Goal: Information Seeking & Learning: Learn about a topic

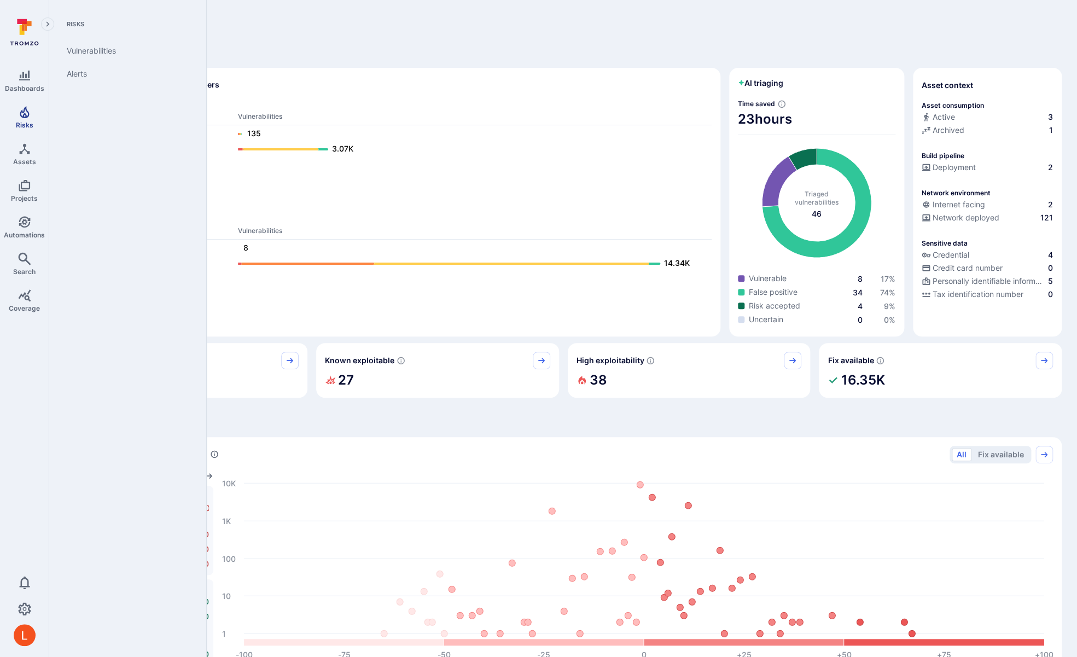
click at [16, 117] on link "Risks" at bounding box center [24, 117] width 49 height 32
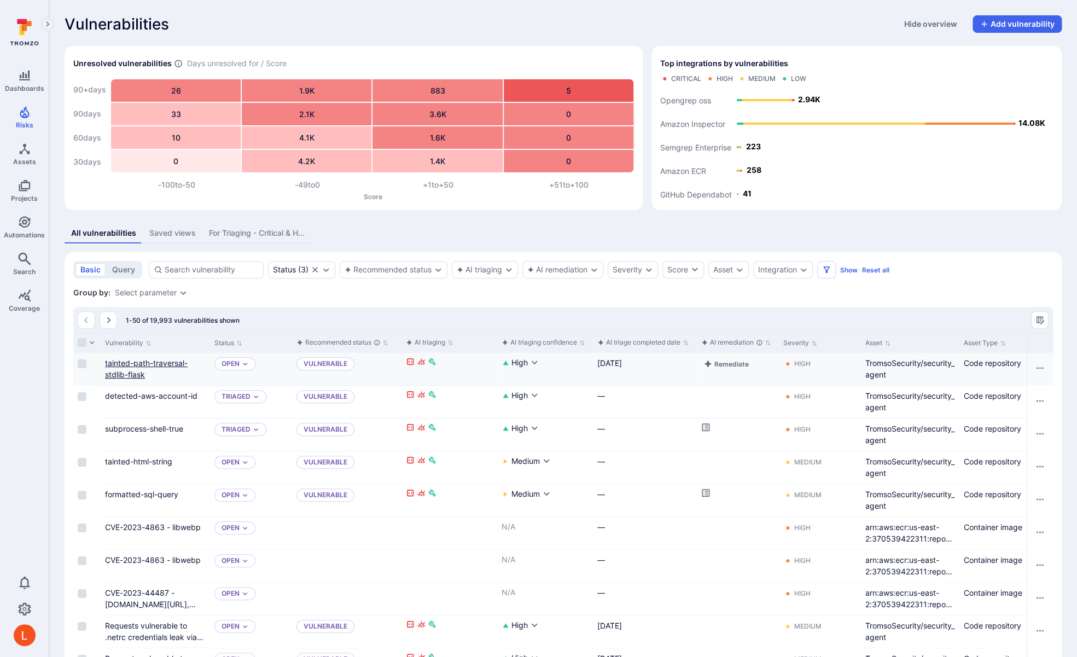
click at [153, 361] on link "tainted-path-traversal-stdlib-flask" at bounding box center [146, 368] width 83 height 21
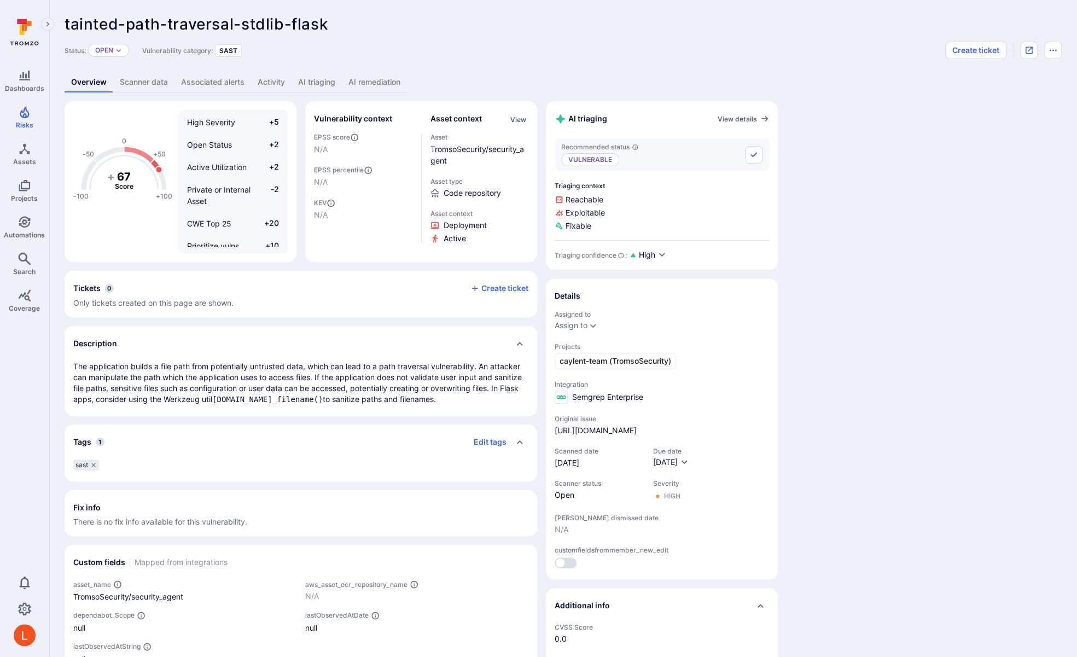
click at [396, 83] on link "AI remediation" at bounding box center [374, 82] width 65 height 20
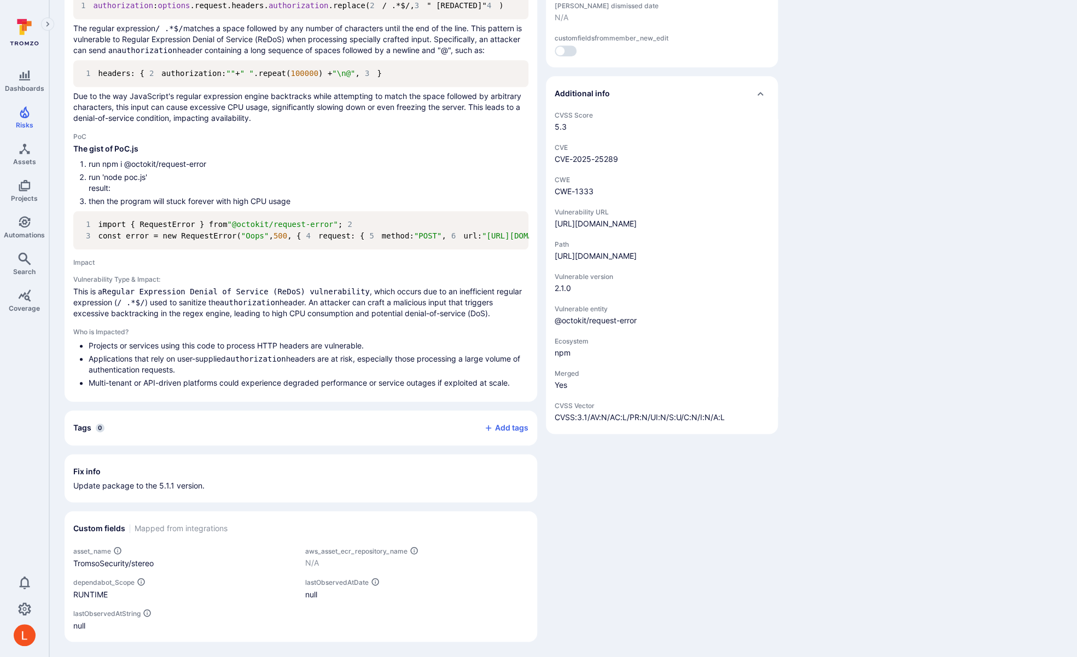
scroll to position [841, 0]
click at [975, 289] on div "-100 -50 0 +50 +100 - 54 Score Medium Severity +2 Not Important EPSS Score -5 O…" at bounding box center [563, 115] width 997 height 1052
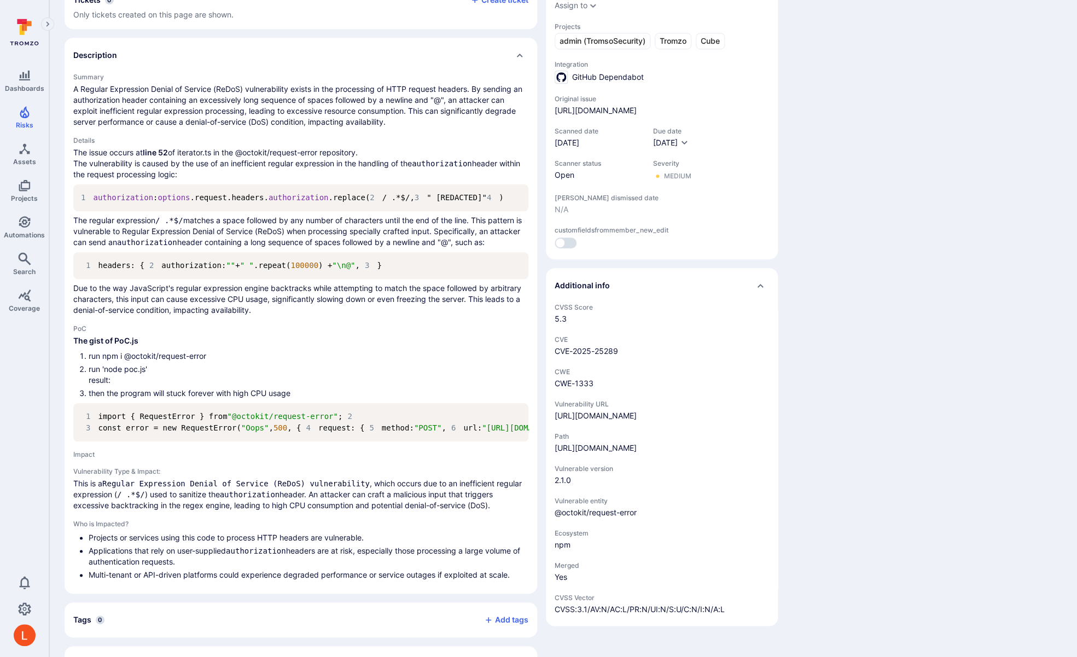
scroll to position [0, 0]
